Goal: Find specific page/section: Find specific page/section

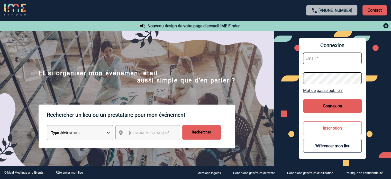
type input "ydeclercq@ime-groupe.com"
click at [325, 101] on button "Connexion" at bounding box center [332, 106] width 59 height 14
type input "ydeclercq@ime-groupe.com"
click at [349, 108] on button "Connexion" at bounding box center [332, 106] width 59 height 14
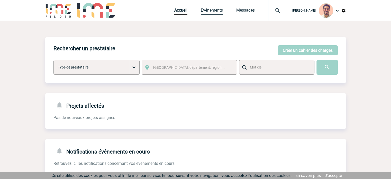
click at [201, 11] on link "Evénements" at bounding box center [212, 11] width 22 height 7
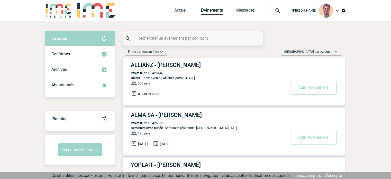
click at [206, 34] on div at bounding box center [193, 38] width 140 height 14
drag, startPoint x: 180, startPoint y: 43, endPoint x: 178, endPoint y: 40, distance: 4.1
click at [179, 42] on div at bounding box center [193, 38] width 140 height 14
click at [180, 40] on input "text" at bounding box center [193, 37] width 114 height 7
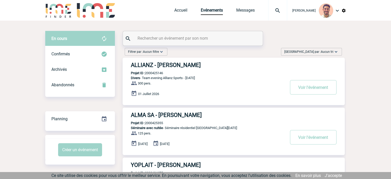
paste input "2000425340"
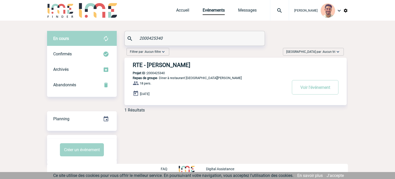
type input "2000425340"
click at [178, 66] on h3 "RTE - Nathalie MINVILLE" at bounding box center [210, 65] width 154 height 6
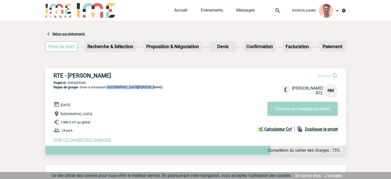
drag, startPoint x: 150, startPoint y: 88, endPoint x: 124, endPoint y: 86, distance: 26.8
click at [109, 89] on div "RTE - Nathalie MINVILLE En cours Nathalie MINVILLE RTE NM Envoyer un message au…" at bounding box center [195, 107] width 301 height 78
copy span "Maison Christian TETEDOIE"
click at [90, 142] on span "VOIR LE CAHIER DES CHARGES" at bounding box center [82, 139] width 58 height 5
